Goal: Task Accomplishment & Management: Manage account settings

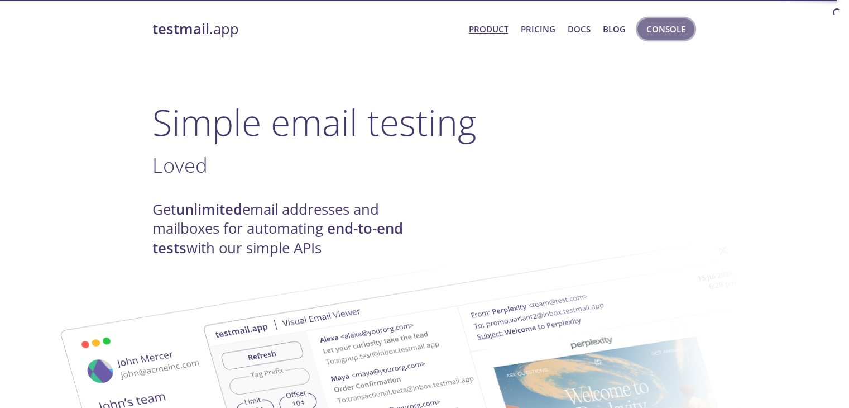
click at [659, 27] on span "Console" at bounding box center [666, 29] width 39 height 15
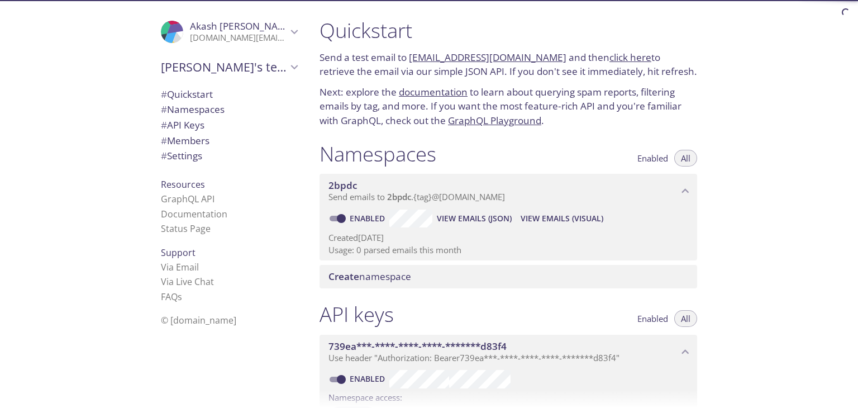
click at [658, 150] on button "Enabled" at bounding box center [652, 158] width 44 height 17
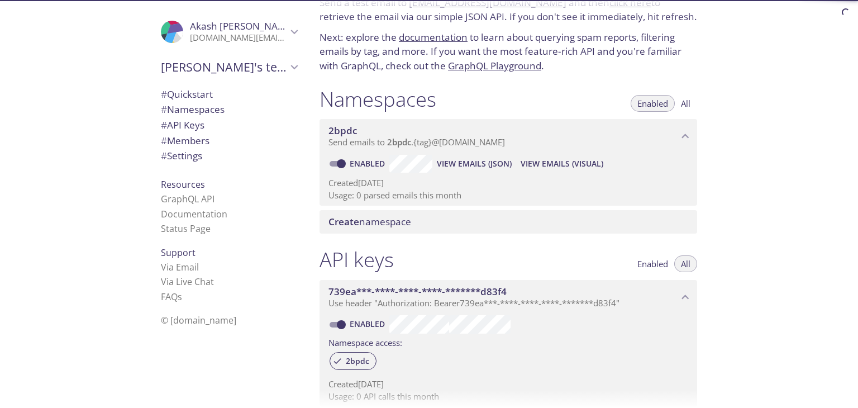
scroll to position [55, 0]
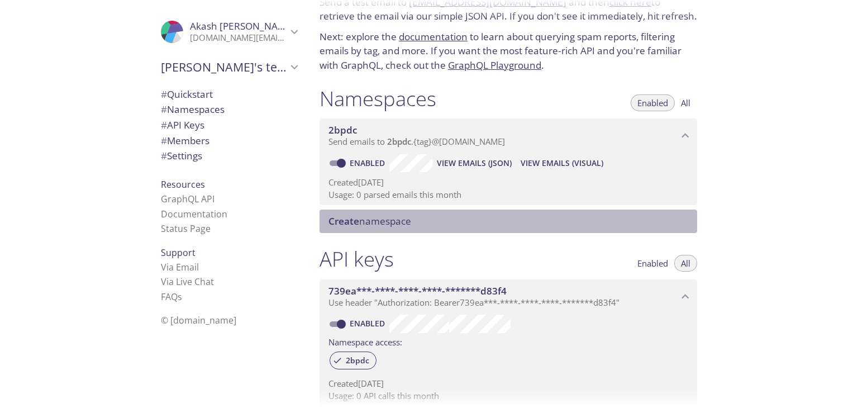
click at [341, 218] on span "Create" at bounding box center [343, 220] width 31 height 13
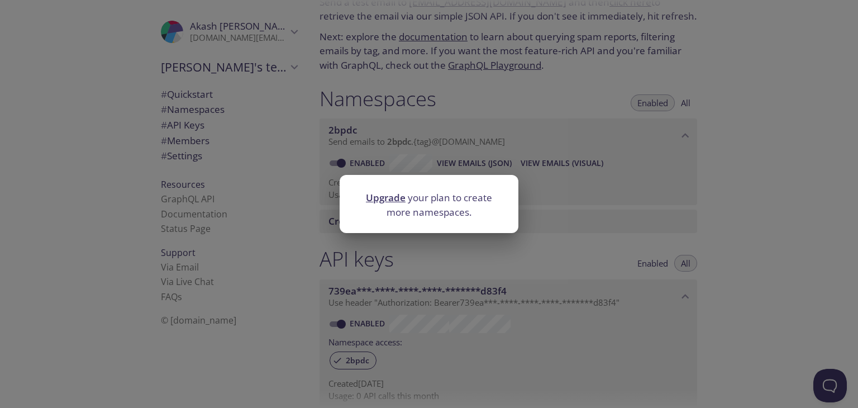
scroll to position [0, 0]
click at [697, 242] on div "Upgrade your plan to create more namespaces." at bounding box center [429, 204] width 858 height 408
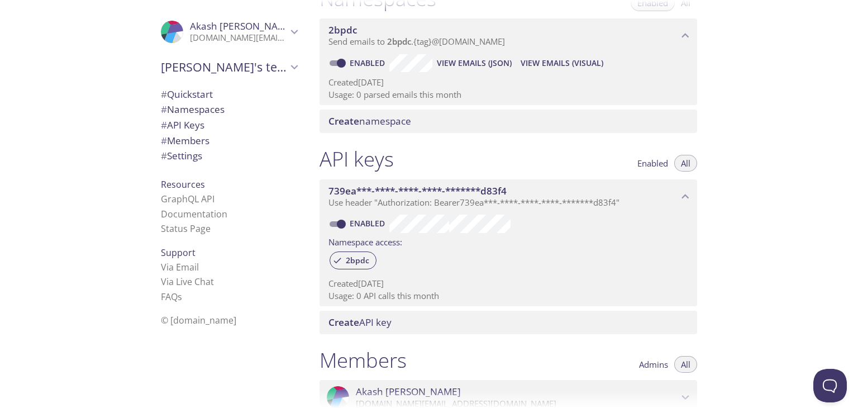
scroll to position [167, 0]
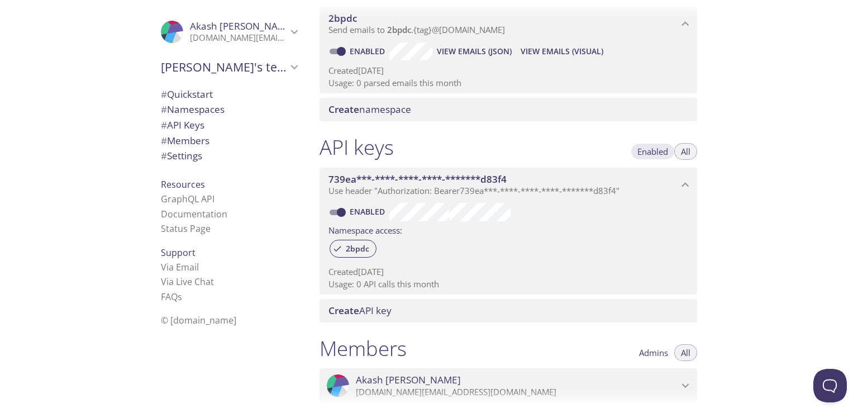
click at [658, 151] on span "Enabled" at bounding box center [652, 151] width 31 height 0
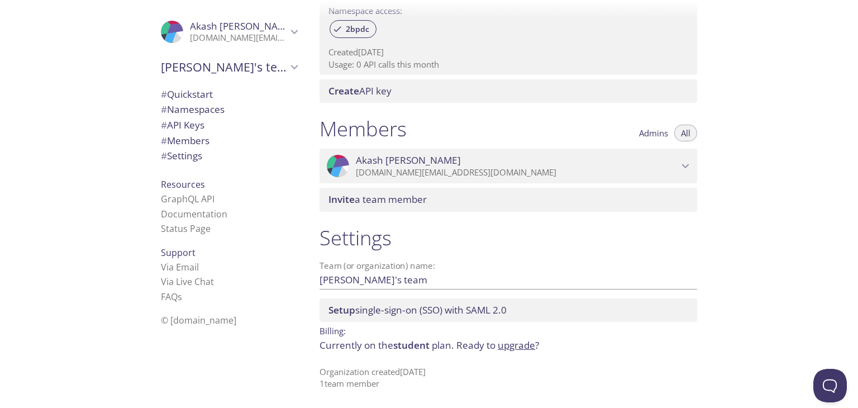
scroll to position [386, 0]
type button "enabled"
click at [188, 130] on span "# API Keys" at bounding box center [183, 124] width 44 height 13
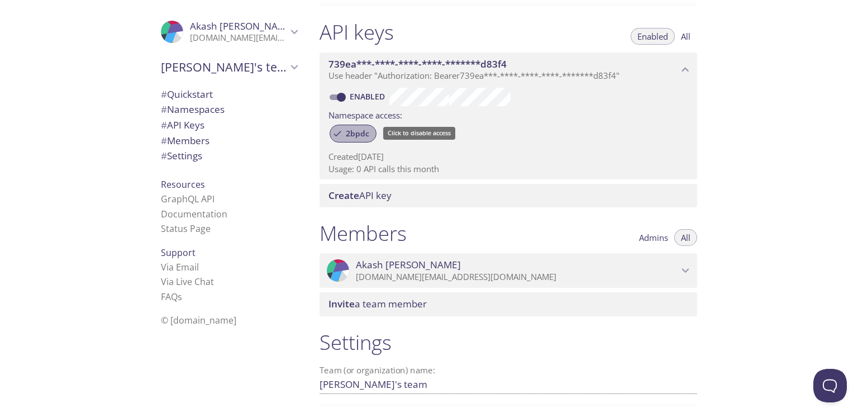
click at [357, 132] on span "2bpdc" at bounding box center [357, 133] width 37 height 10
click at [340, 128] on span "2bpdc" at bounding box center [357, 133] width 37 height 10
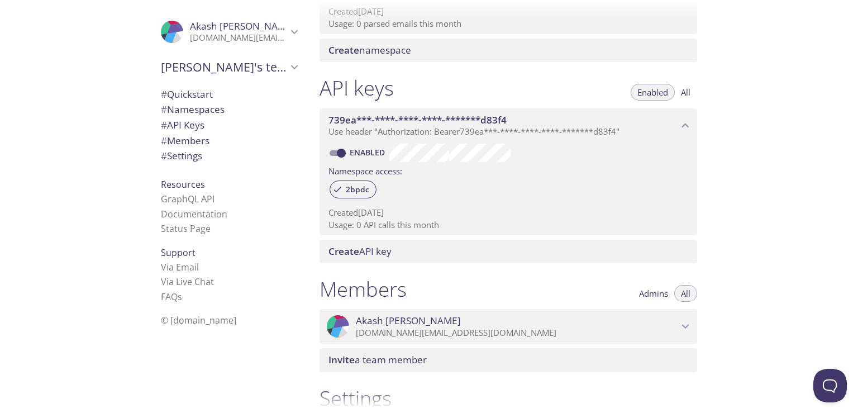
scroll to position [226, 0]
click at [650, 284] on div "Admins All" at bounding box center [664, 289] width 65 height 25
click at [649, 294] on span "Admins" at bounding box center [653, 294] width 29 height 0
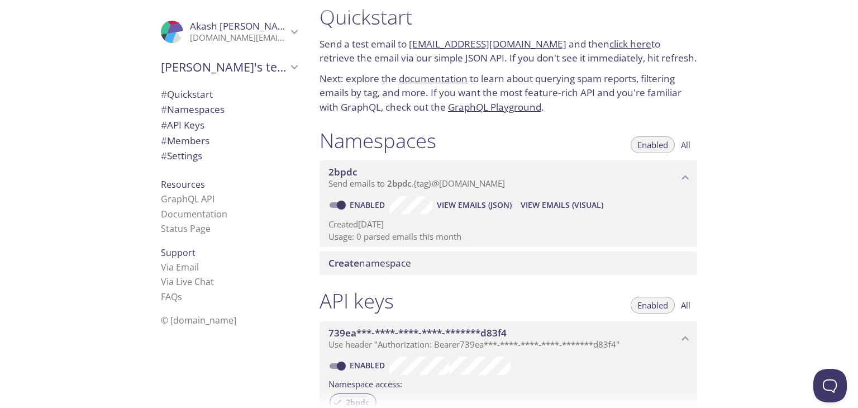
scroll to position [8, 0]
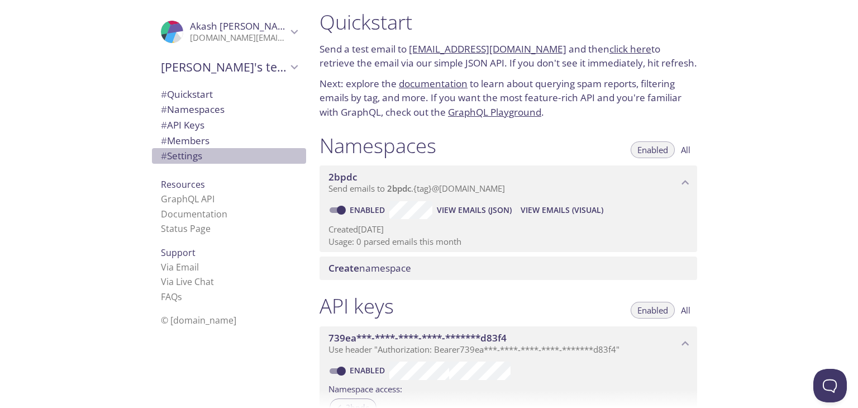
click at [171, 155] on span "# Settings" at bounding box center [181, 155] width 41 height 13
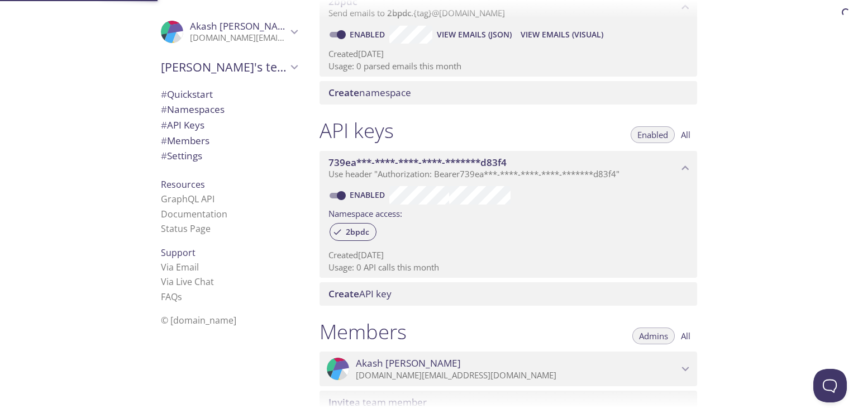
scroll to position [386, 0]
